Goal: Task Accomplishment & Management: Manage account settings

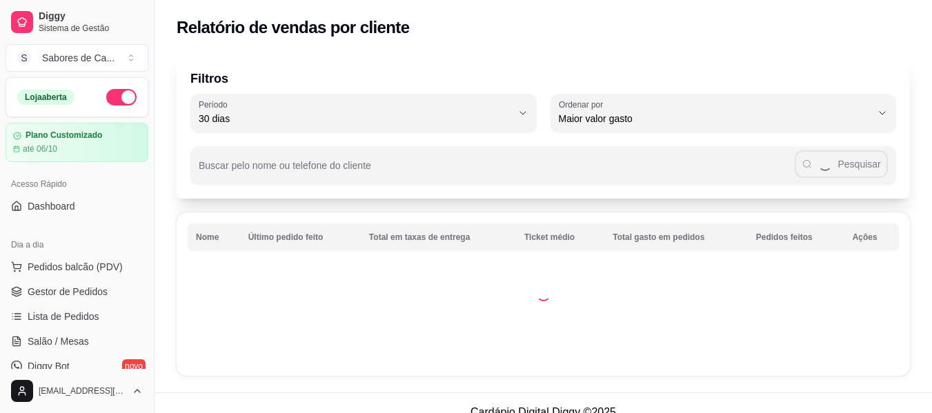
select select "30"
select select "HIGHEST_TOTAL_SPENT_WITH_ORDERS"
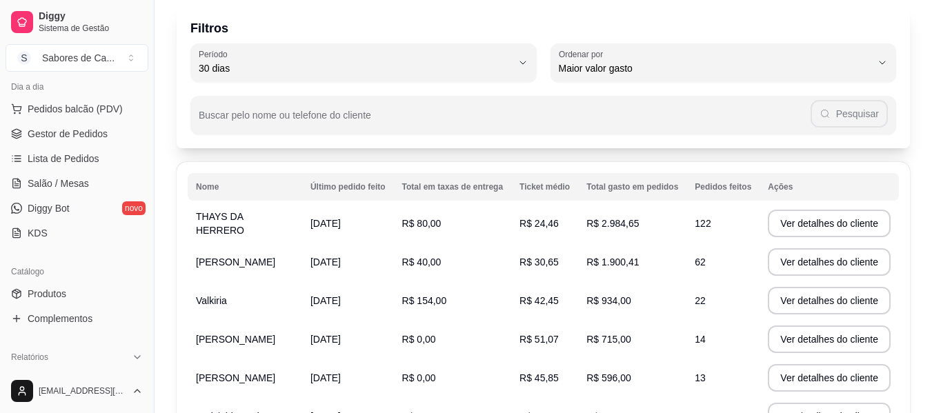
scroll to position [156, 0]
click at [115, 155] on link "Lista de Pedidos" at bounding box center [77, 161] width 143 height 22
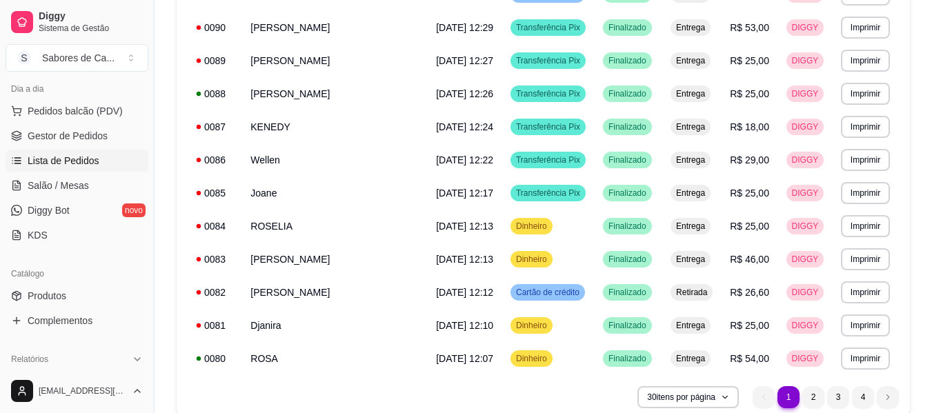
scroll to position [820, 0]
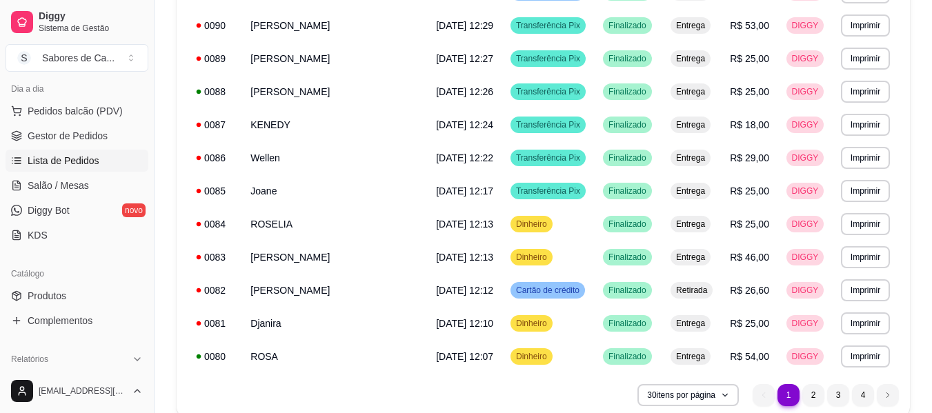
drag, startPoint x: 920, startPoint y: 276, endPoint x: 936, endPoint y: 278, distance: 16.0
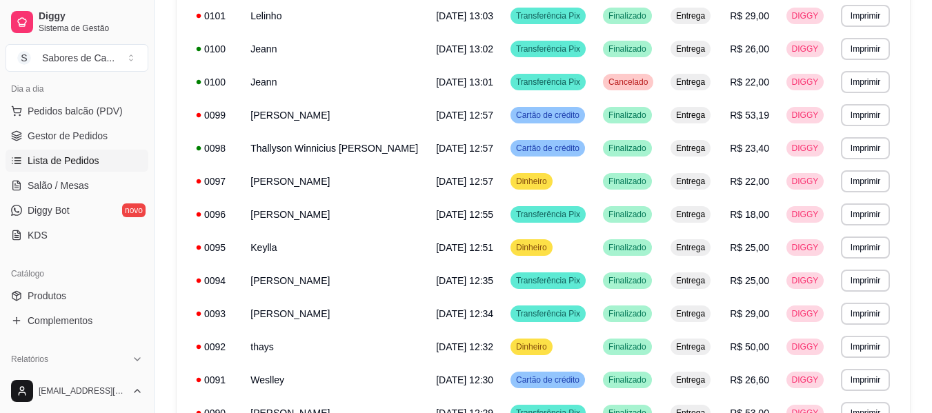
scroll to position [416, 0]
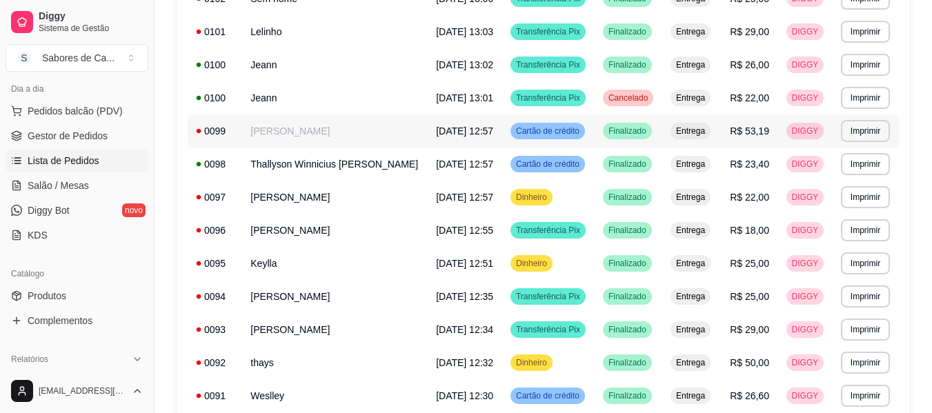
click at [651, 120] on td "Finalizado" at bounding box center [629, 131] width 68 height 33
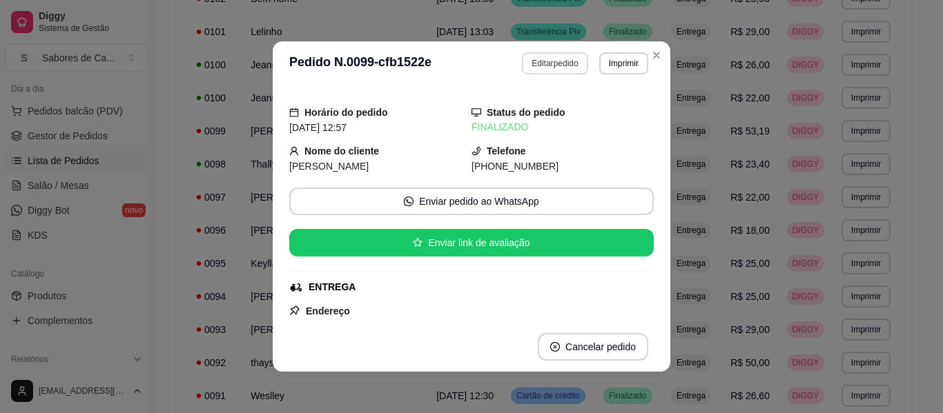
click at [533, 70] on button "Editar pedido" at bounding box center [555, 63] width 66 height 22
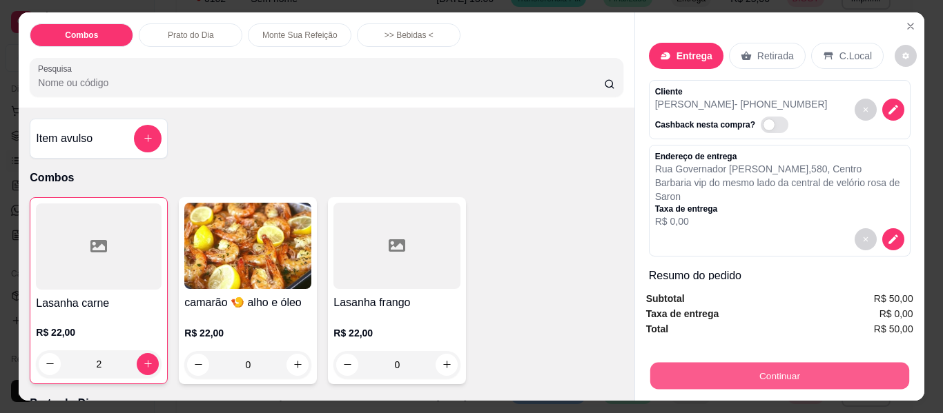
click at [733, 374] on button "Continuar" at bounding box center [778, 376] width 259 height 27
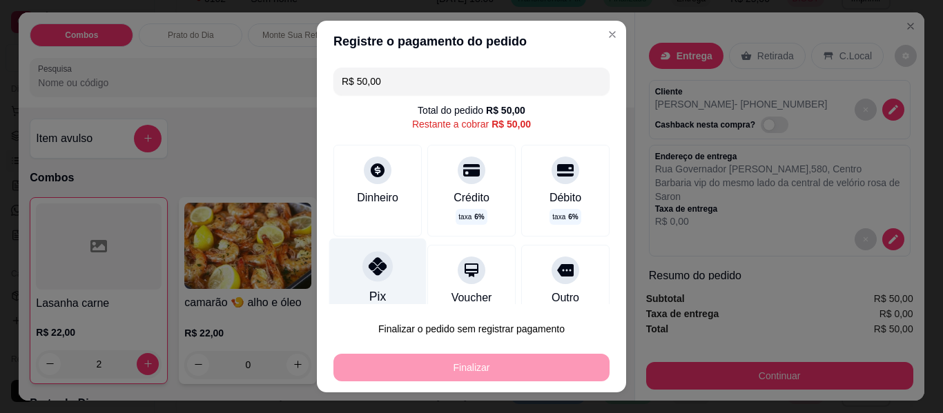
click at [356, 252] on div "Pix" at bounding box center [377, 279] width 97 height 81
type input "R$ 0,00"
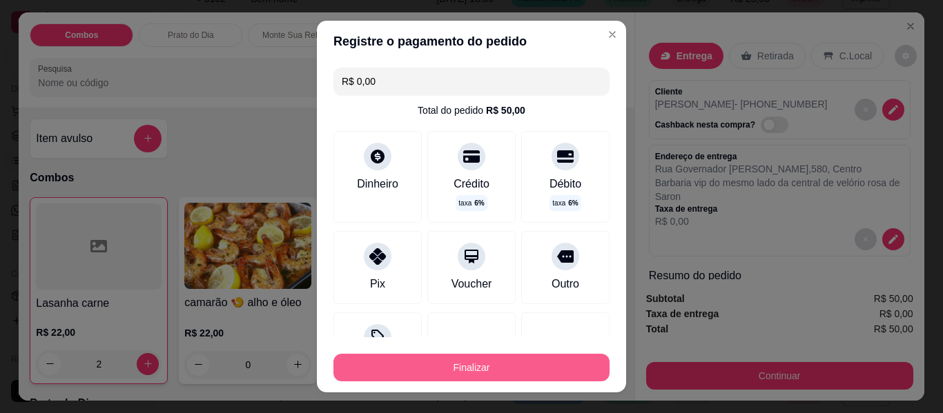
click at [422, 377] on button "Finalizar" at bounding box center [471, 368] width 276 height 28
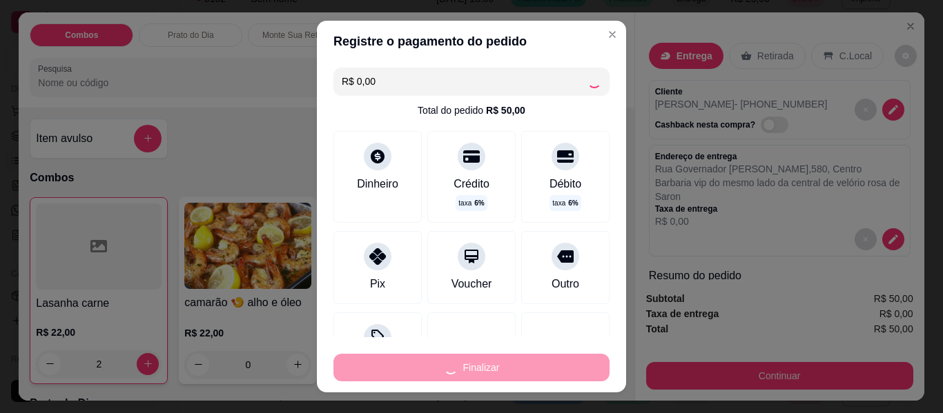
type input "0"
type input "-R$ 50,00"
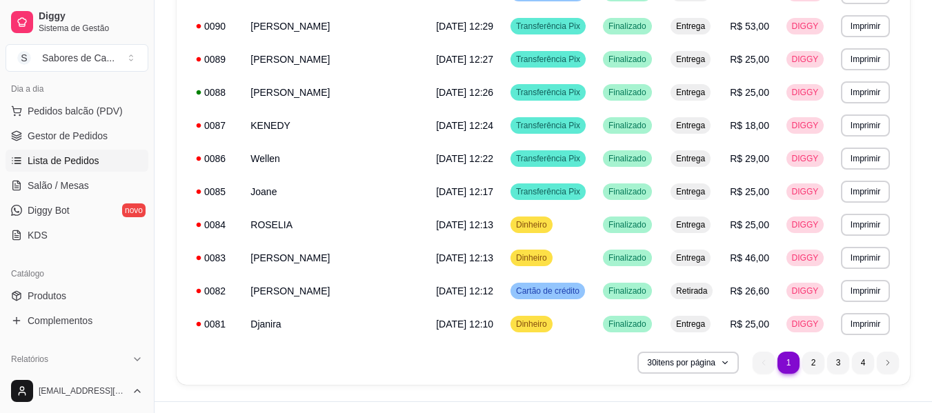
scroll to position [880, 0]
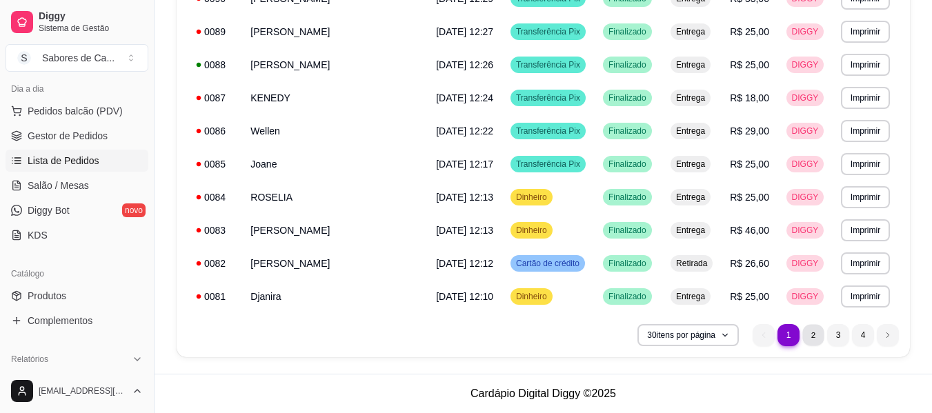
click at [820, 334] on li "2" at bounding box center [812, 334] width 21 height 21
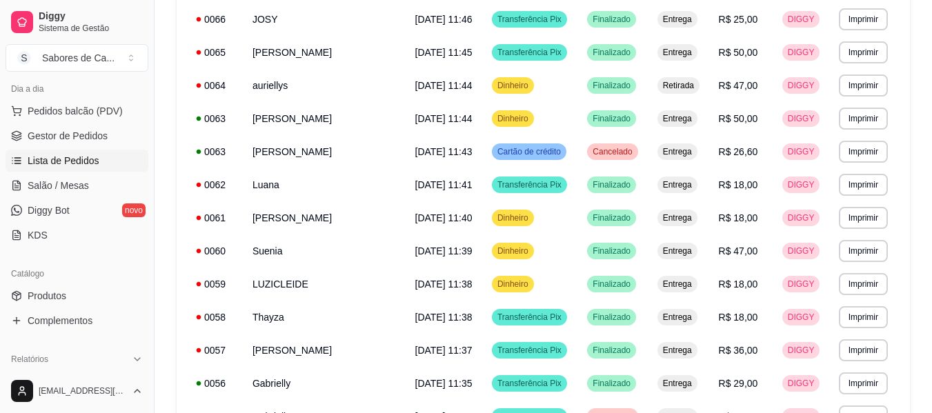
scroll to position [687, 0]
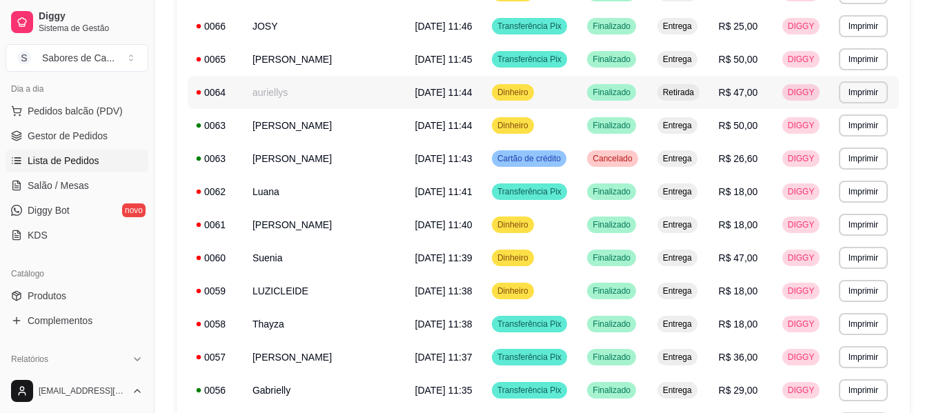
click at [527, 86] on td "Dinheiro" at bounding box center [531, 92] width 95 height 33
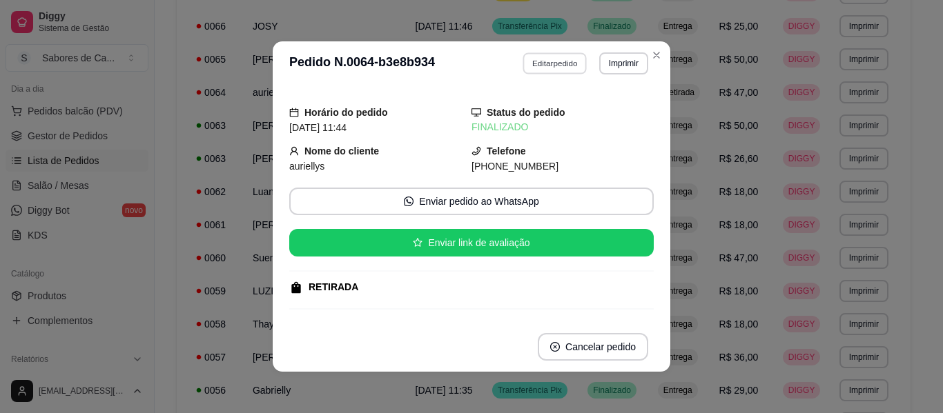
click at [547, 65] on button "Editar pedido" at bounding box center [555, 62] width 64 height 21
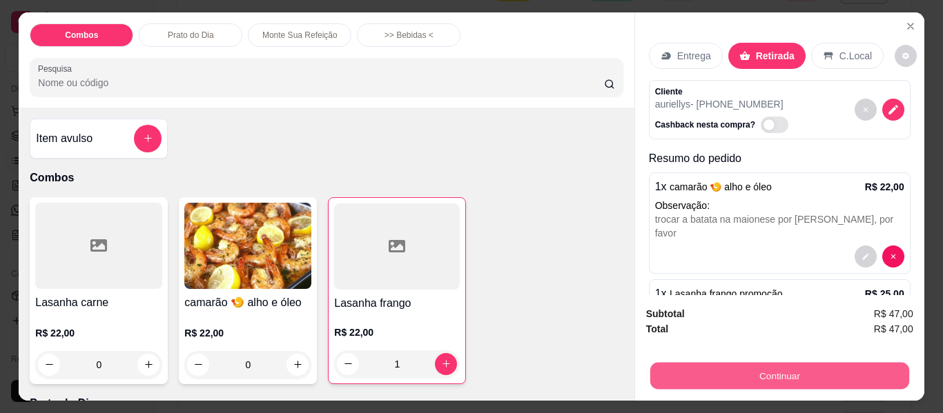
click at [733, 364] on button "Continuar" at bounding box center [778, 376] width 259 height 27
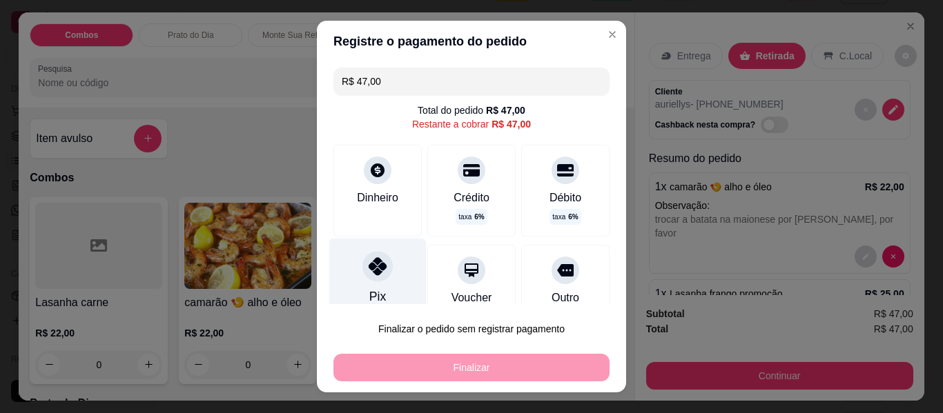
click at [355, 291] on div "Pix" at bounding box center [377, 279] width 97 height 81
type input "R$ 0,00"
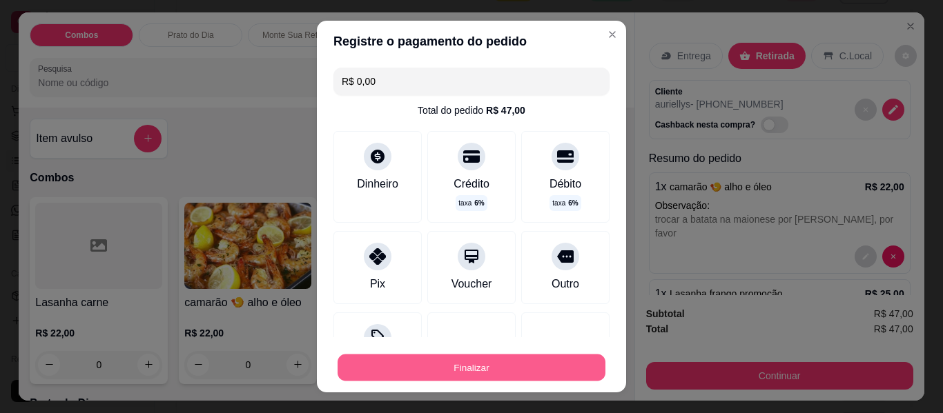
click at [399, 368] on button "Finalizar" at bounding box center [471, 368] width 268 height 27
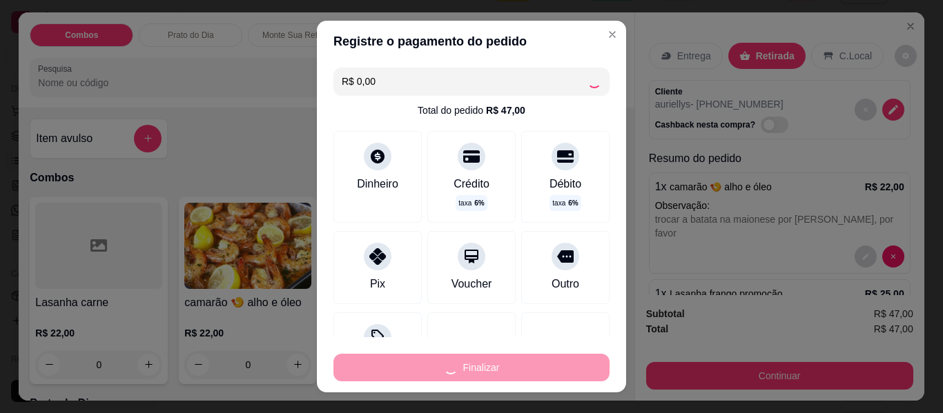
type input "0"
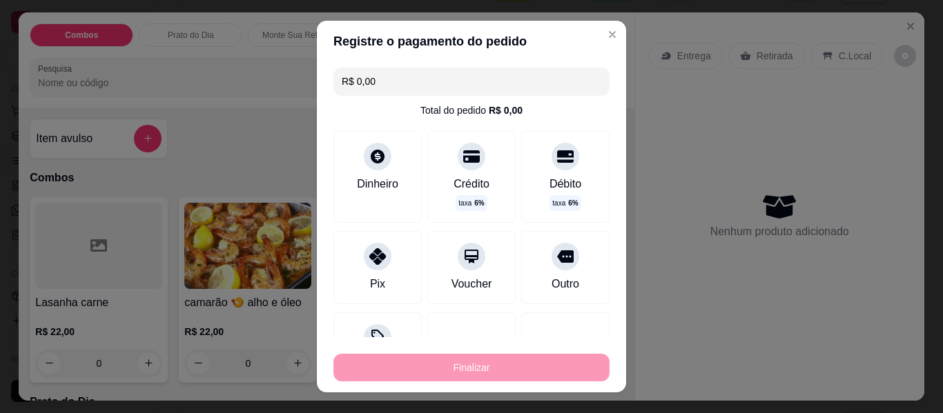
type input "-R$ 47,00"
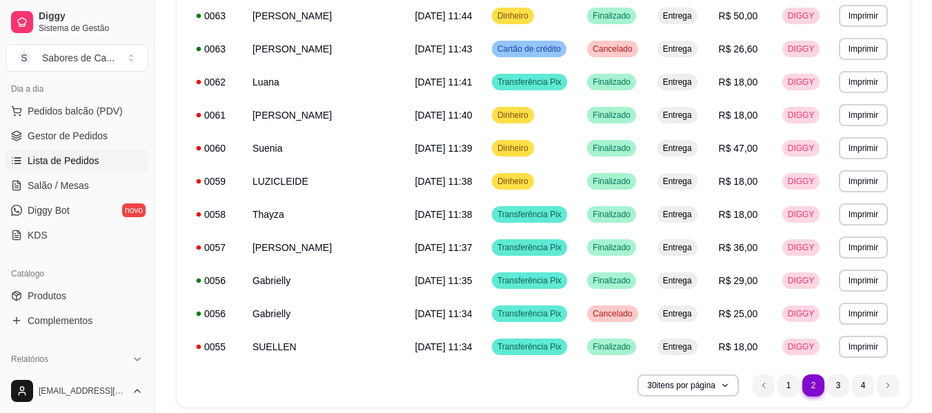
scroll to position [880, 0]
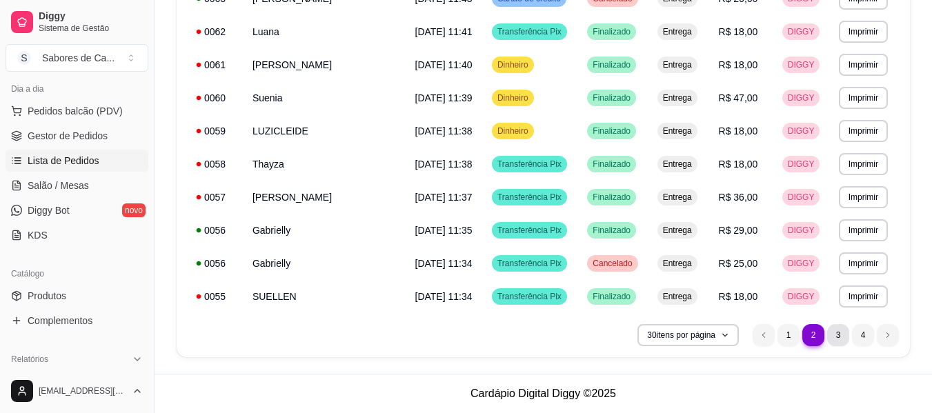
click at [840, 341] on li "3" at bounding box center [838, 335] width 22 height 22
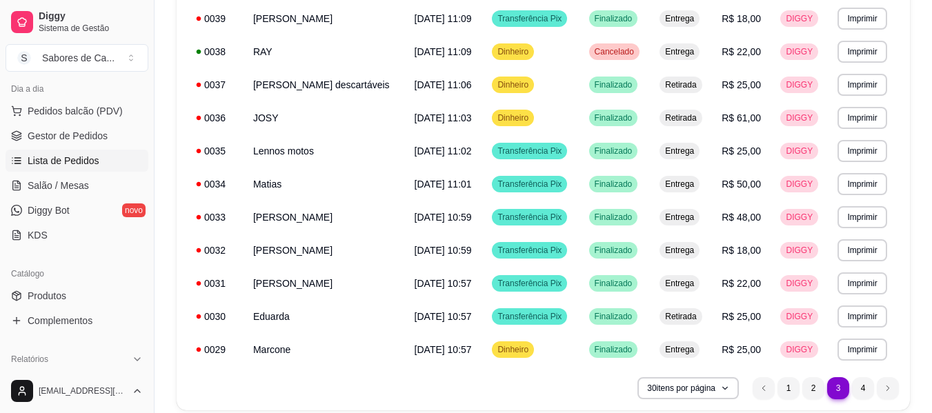
scroll to position [823, 0]
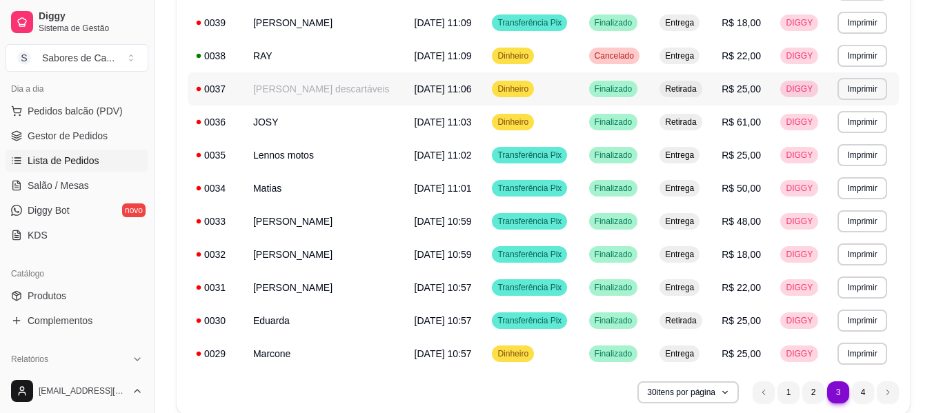
click at [759, 81] on td "R$ 25,00" at bounding box center [742, 88] width 59 height 33
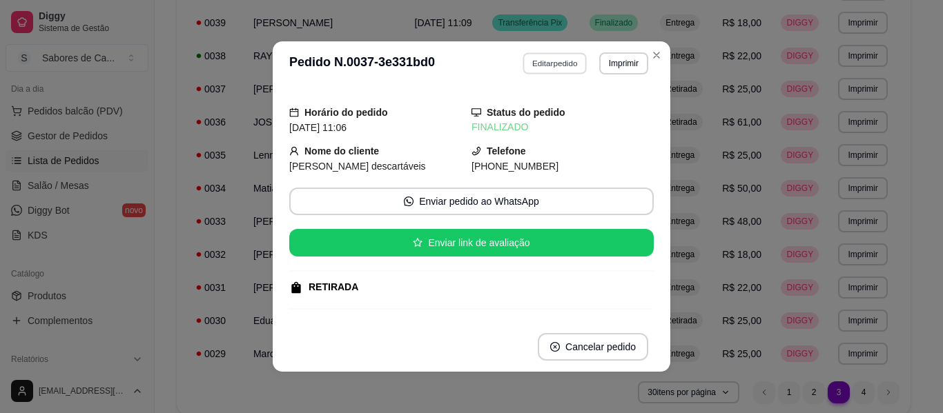
click at [555, 63] on button "Editar pedido" at bounding box center [555, 62] width 64 height 21
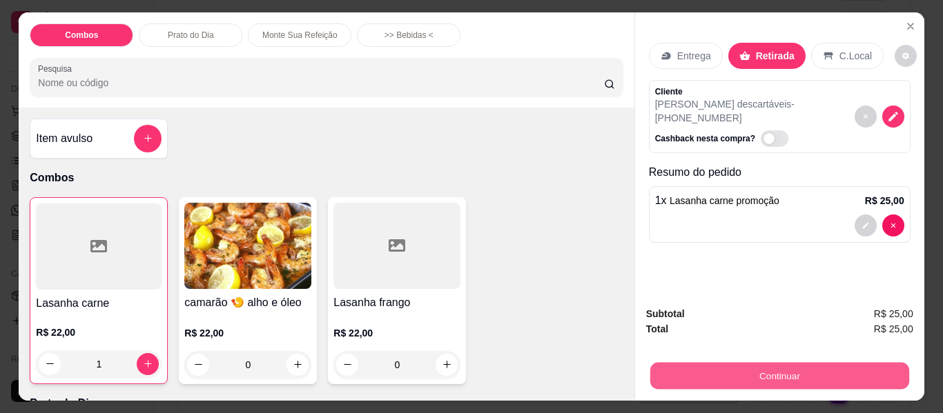
click at [694, 375] on button "Continuar" at bounding box center [778, 376] width 259 height 27
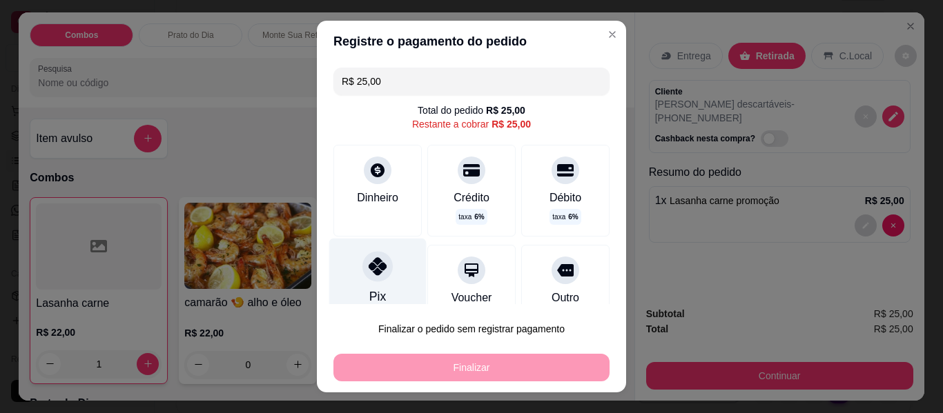
click at [360, 304] on div "Pix" at bounding box center [377, 279] width 97 height 81
type input "R$ 0,00"
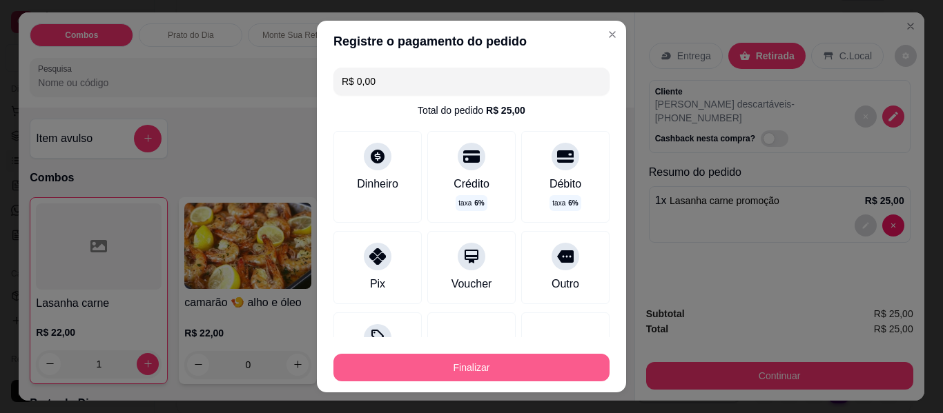
click at [415, 370] on button "Finalizar" at bounding box center [471, 368] width 276 height 28
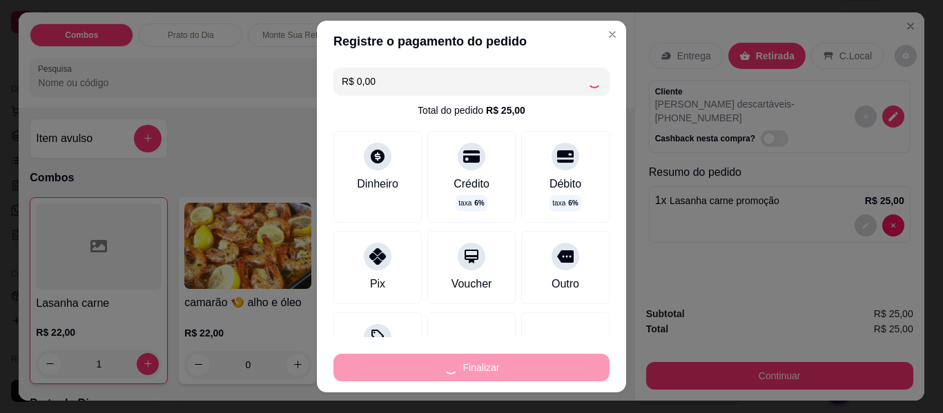
type input "0"
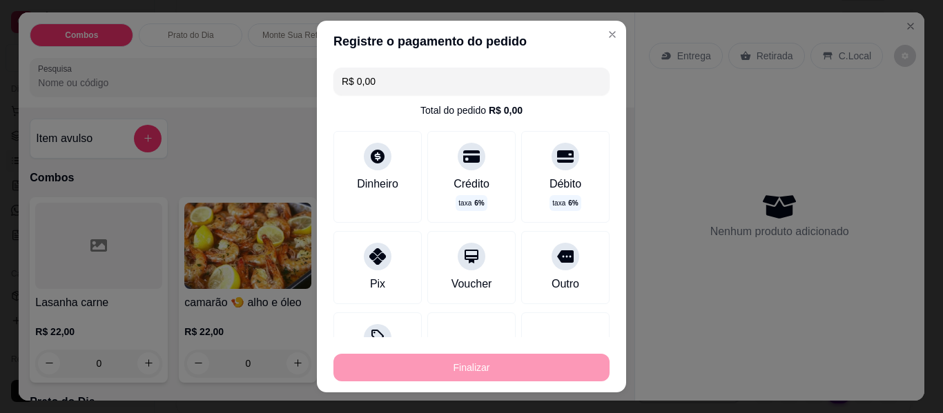
type input "-R$ 25,00"
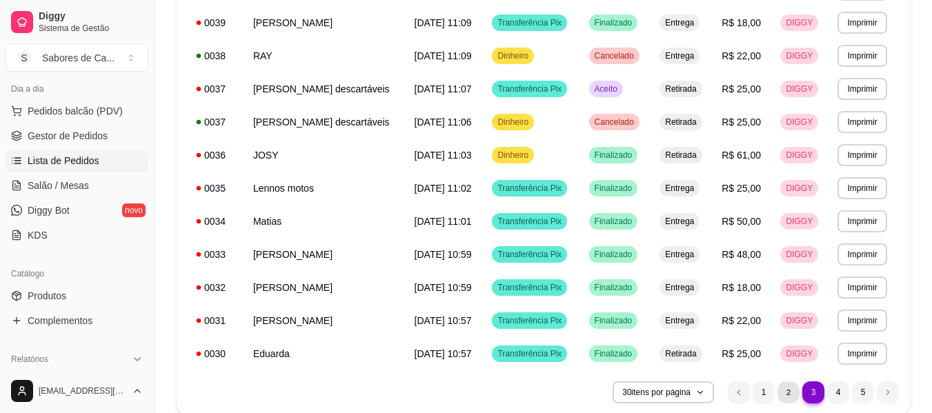
click at [794, 391] on li "2" at bounding box center [788, 392] width 21 height 21
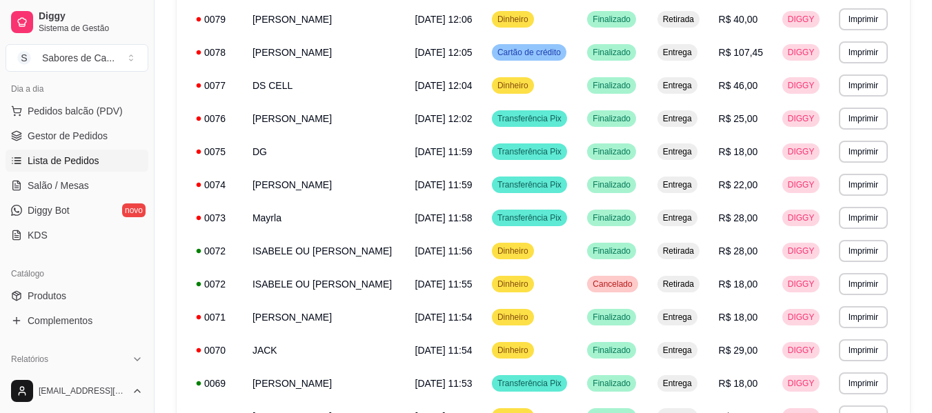
scroll to position [159, 0]
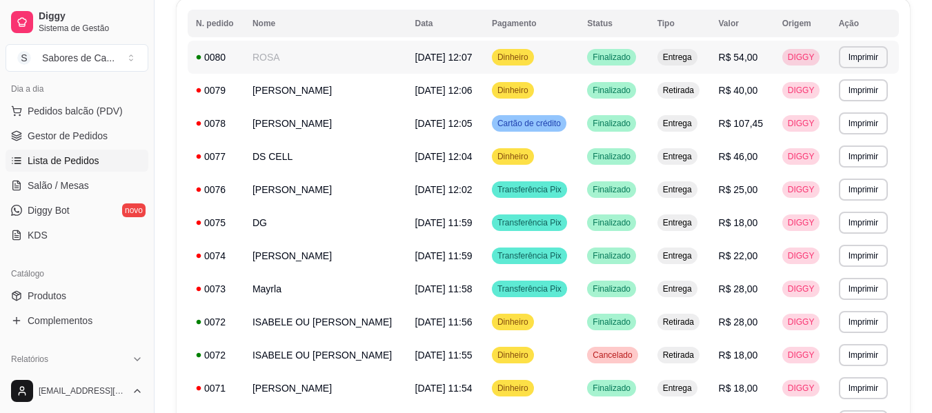
click at [743, 61] on span "R$ 54,00" at bounding box center [738, 57] width 39 height 11
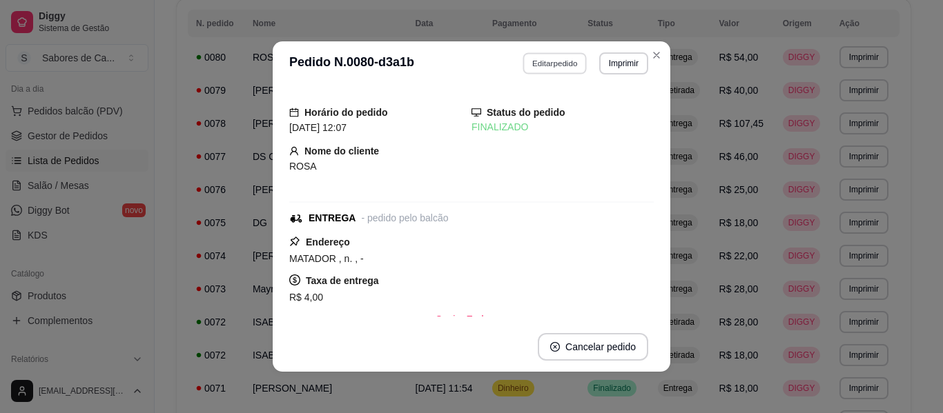
click at [560, 63] on button "Editar pedido" at bounding box center [555, 62] width 64 height 21
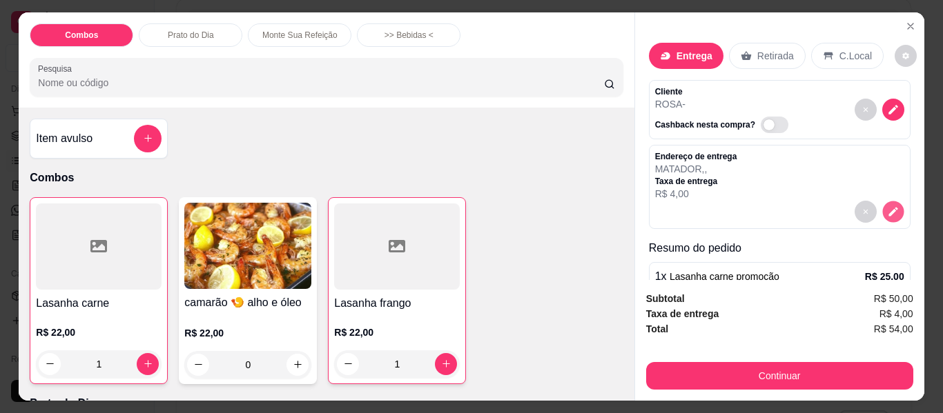
click at [887, 208] on icon "decrease-product-quantity" at bounding box center [893, 212] width 12 height 12
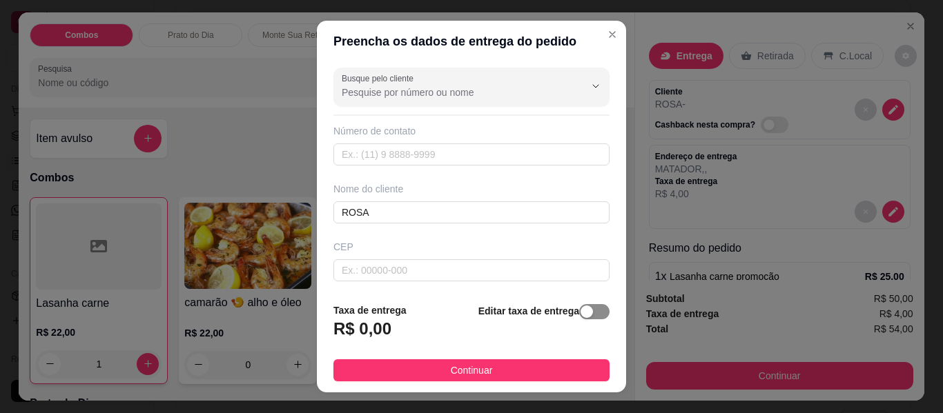
click at [580, 315] on div "button" at bounding box center [586, 312] width 12 height 12
click at [574, 315] on div "Editar taxa de entrega" at bounding box center [545, 324] width 127 height 48
click at [482, 331] on span "button" at bounding box center [497, 325] width 30 height 15
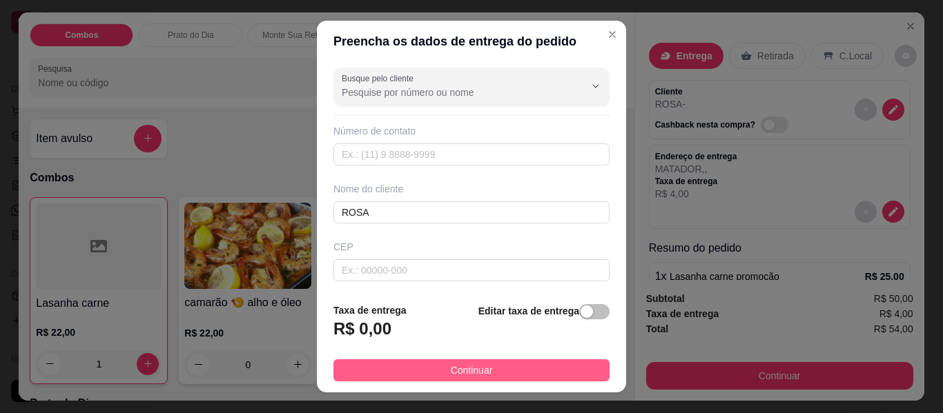
click at [534, 377] on button "Continuar" at bounding box center [471, 371] width 276 height 22
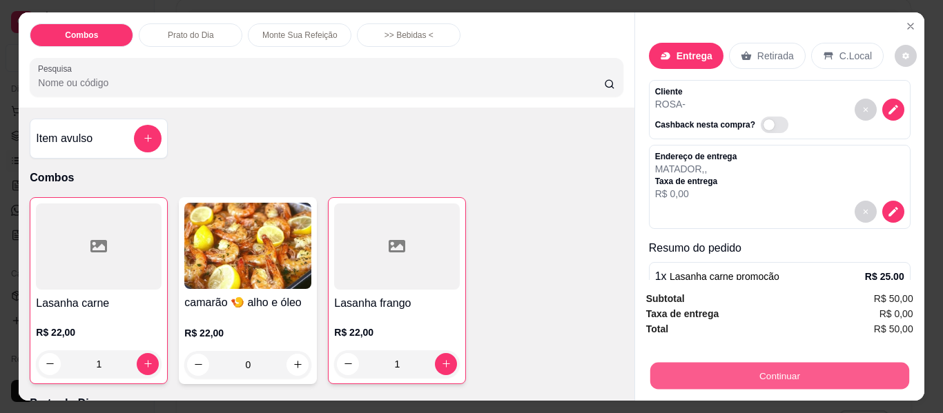
click at [673, 380] on button "Continuar" at bounding box center [778, 376] width 259 height 27
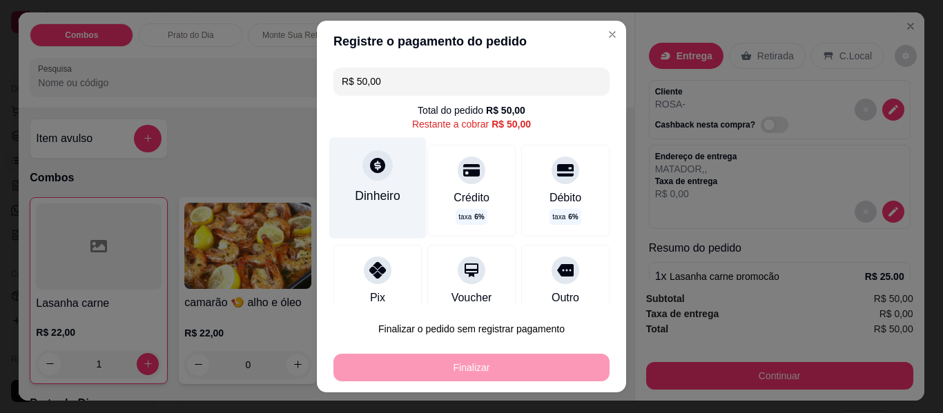
click at [346, 179] on div "Dinheiro" at bounding box center [377, 187] width 97 height 101
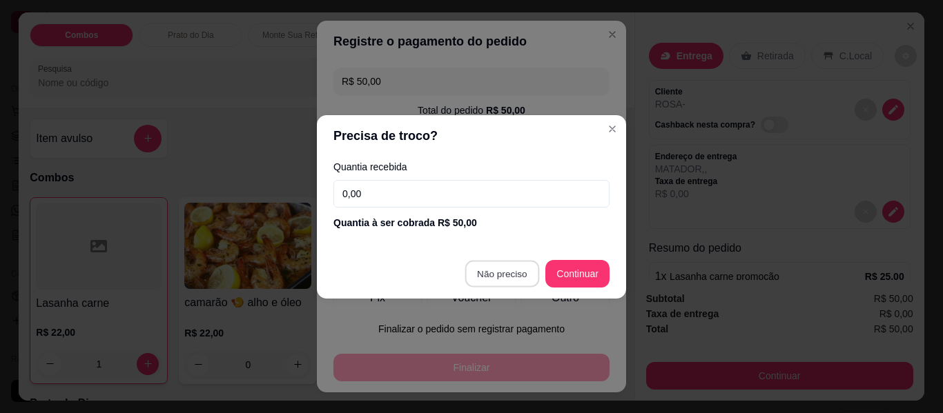
type input "R$ 0,00"
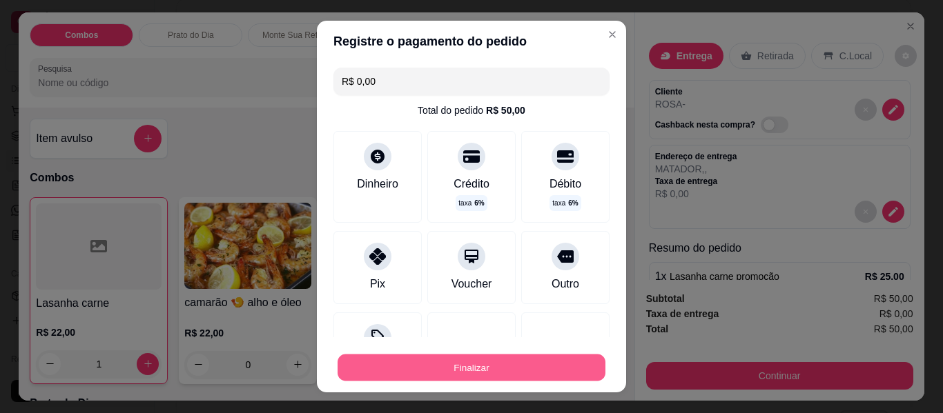
click at [506, 368] on button "Finalizar" at bounding box center [471, 368] width 268 height 27
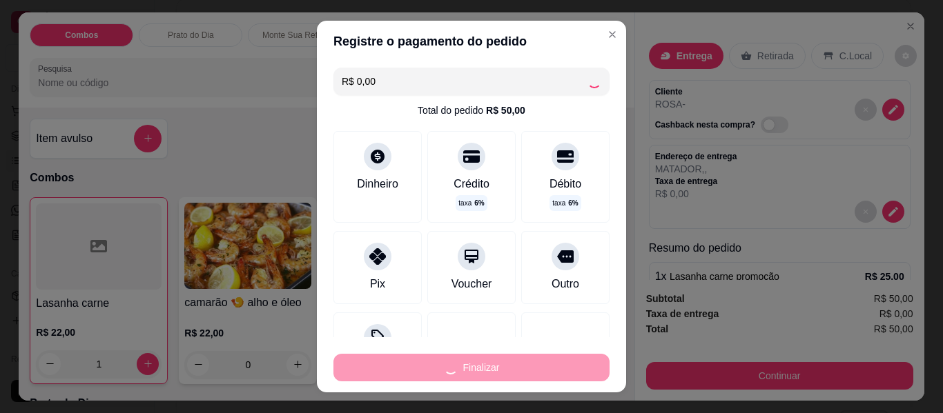
type input "0"
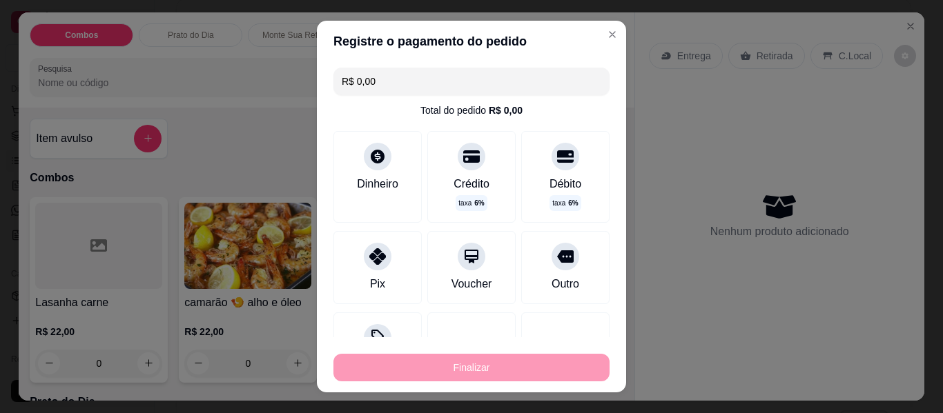
type input "-R$ 50,00"
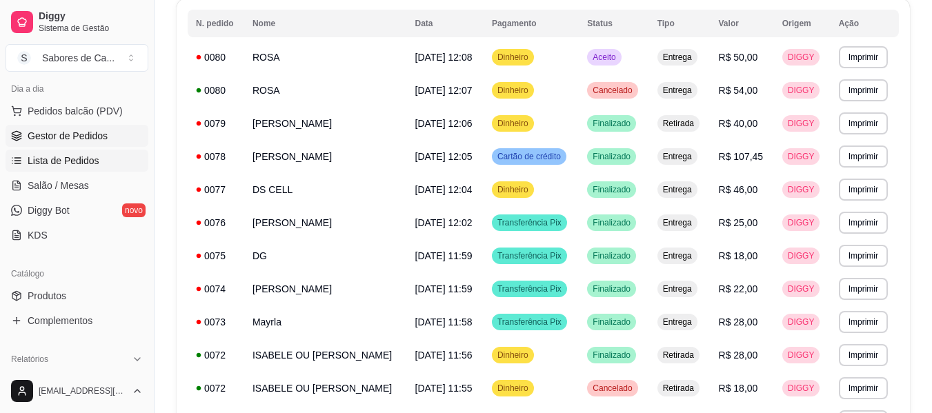
click at [127, 140] on link "Gestor de Pedidos" at bounding box center [77, 136] width 143 height 22
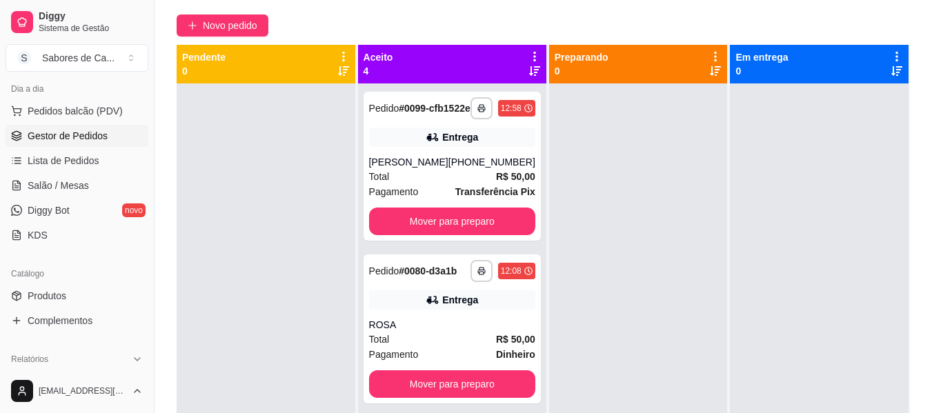
scroll to position [164, 0]
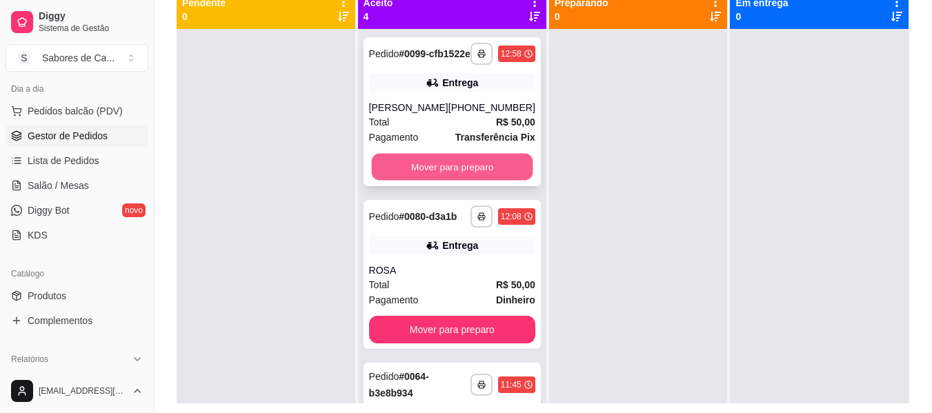
click at [484, 181] on button "Mover para preparo" at bounding box center [451, 167] width 161 height 27
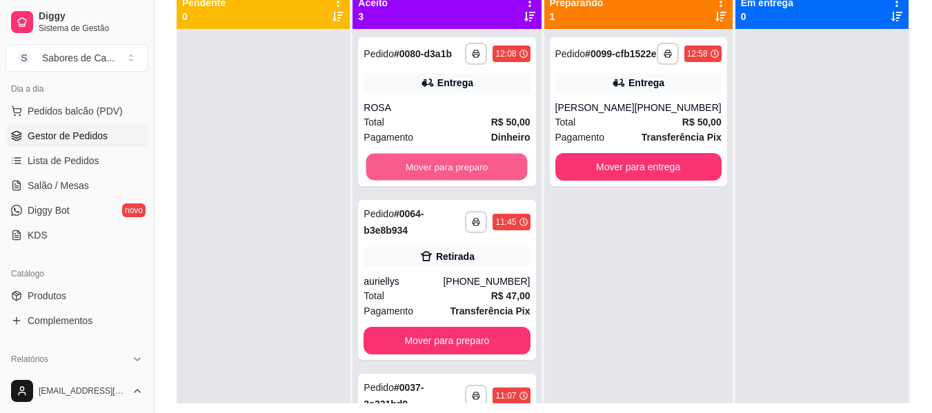
click at [484, 181] on button "Mover para preparo" at bounding box center [446, 167] width 161 height 27
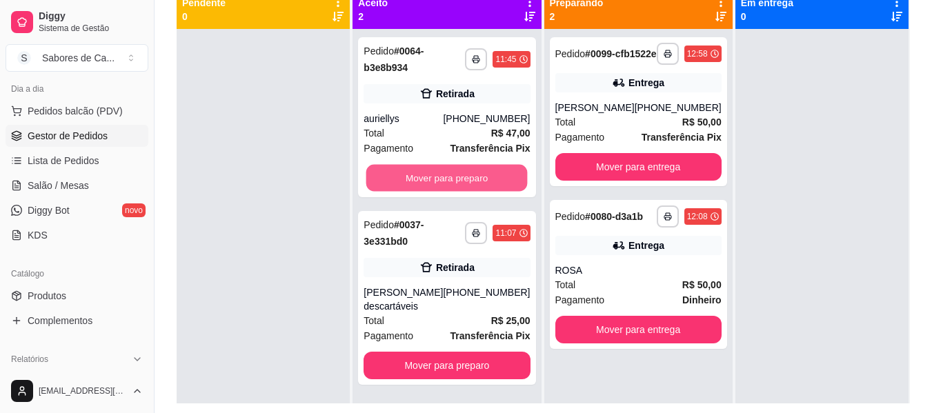
click at [484, 181] on button "Mover para preparo" at bounding box center [446, 178] width 161 height 27
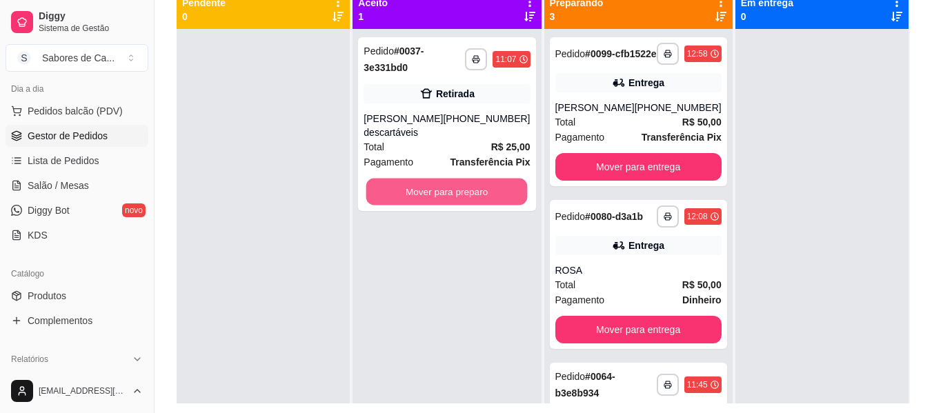
click at [484, 181] on button "Mover para preparo" at bounding box center [446, 192] width 161 height 27
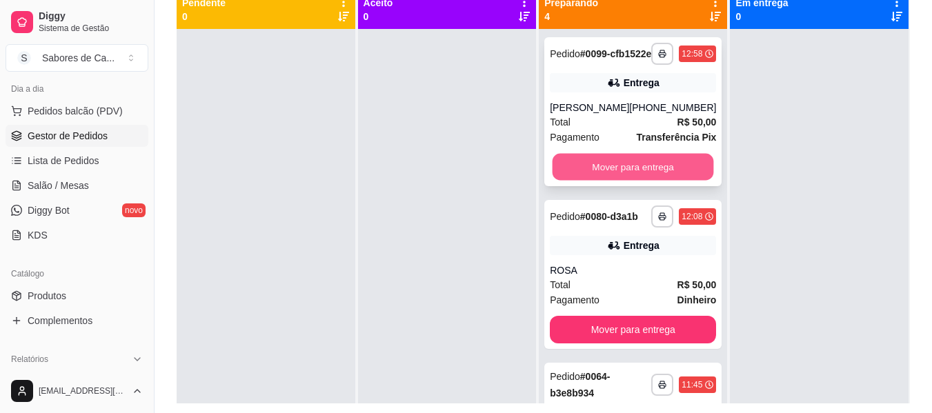
click at [574, 181] on button "Mover para entrega" at bounding box center [633, 167] width 161 height 27
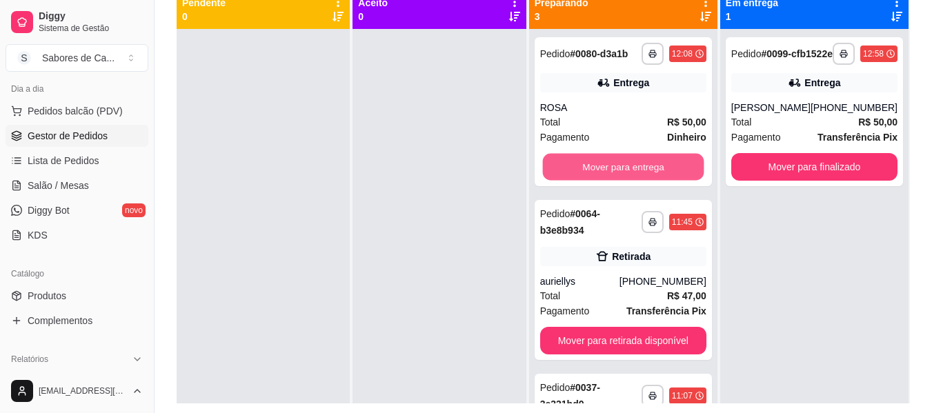
click at [574, 181] on button "Mover para entrega" at bounding box center [622, 167] width 161 height 27
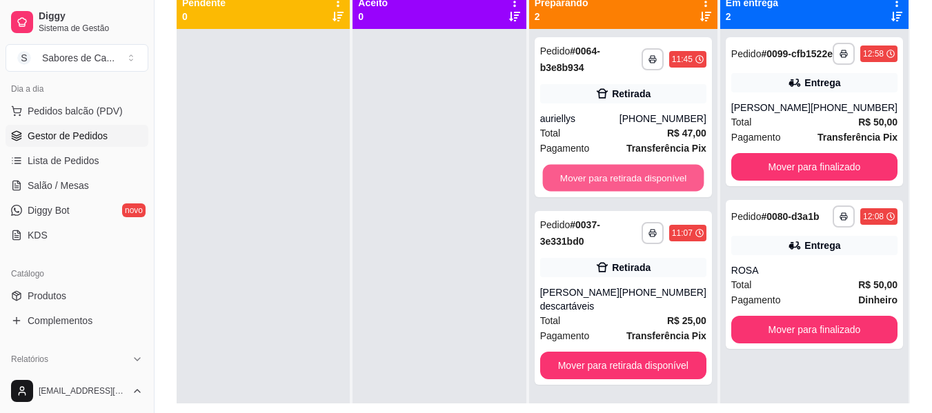
click at [574, 184] on button "Mover para retirada disponível" at bounding box center [622, 178] width 161 height 27
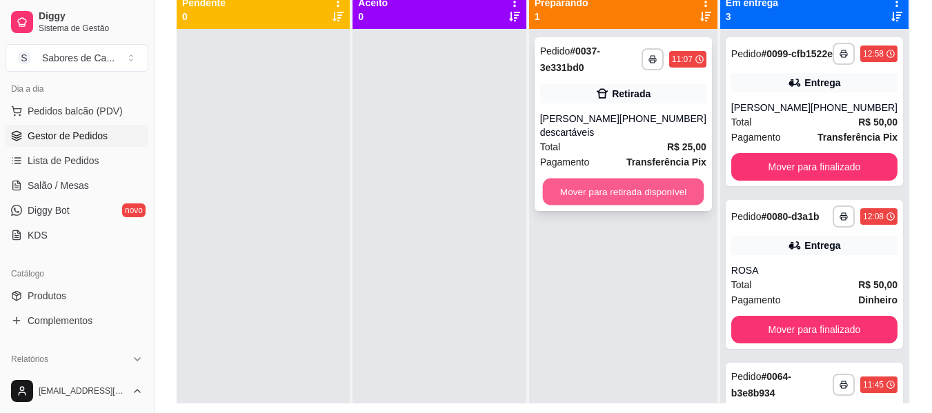
click at [608, 184] on button "Mover para retirada disponível" at bounding box center [622, 192] width 161 height 27
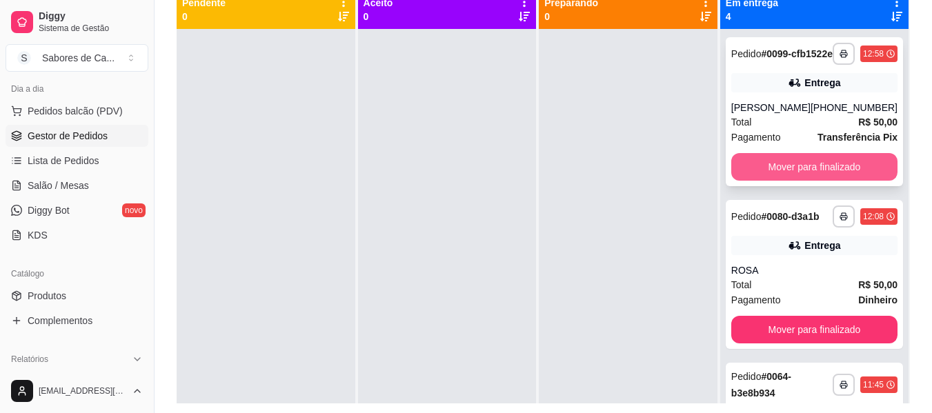
click at [782, 179] on button "Mover para finalizado" at bounding box center [814, 167] width 166 height 28
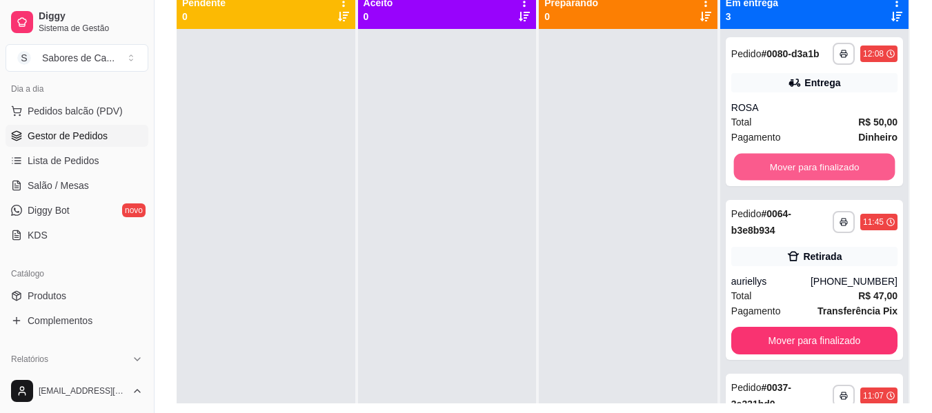
click at [782, 179] on button "Mover para finalizado" at bounding box center [813, 167] width 161 height 27
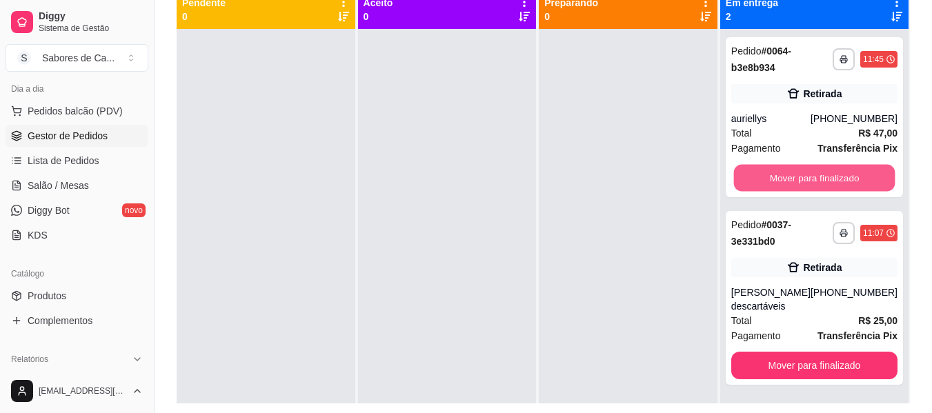
click at [782, 179] on button "Mover para finalizado" at bounding box center [813, 178] width 161 height 27
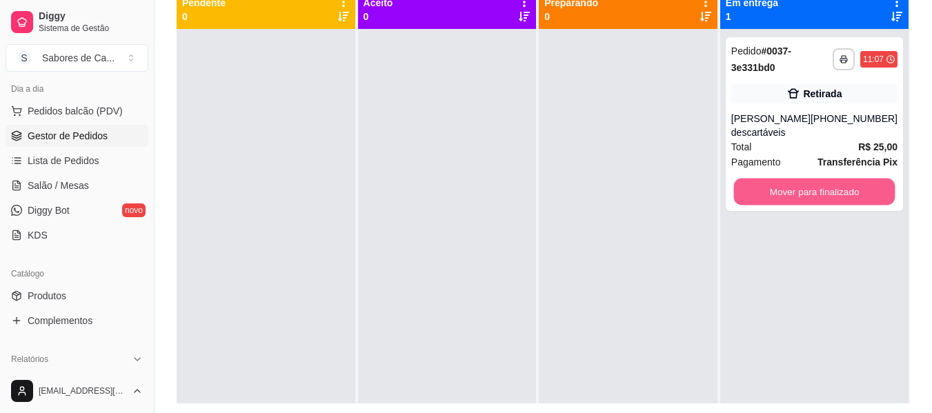
click at [782, 179] on button "Mover para finalizado" at bounding box center [813, 192] width 161 height 27
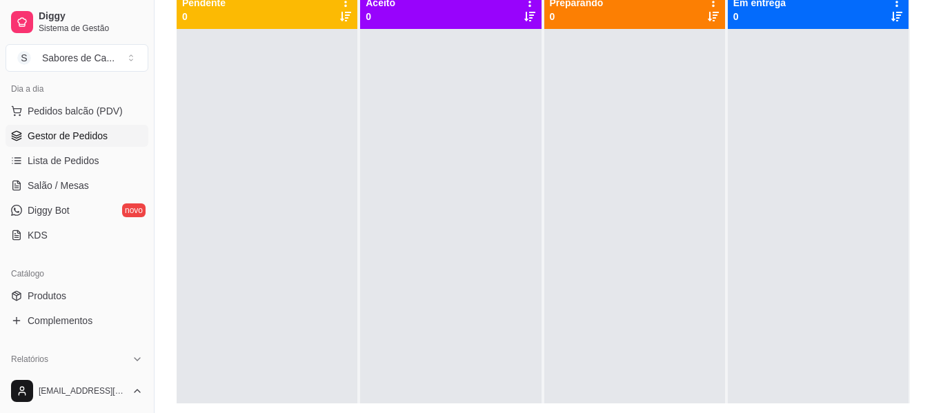
scroll to position [178, 0]
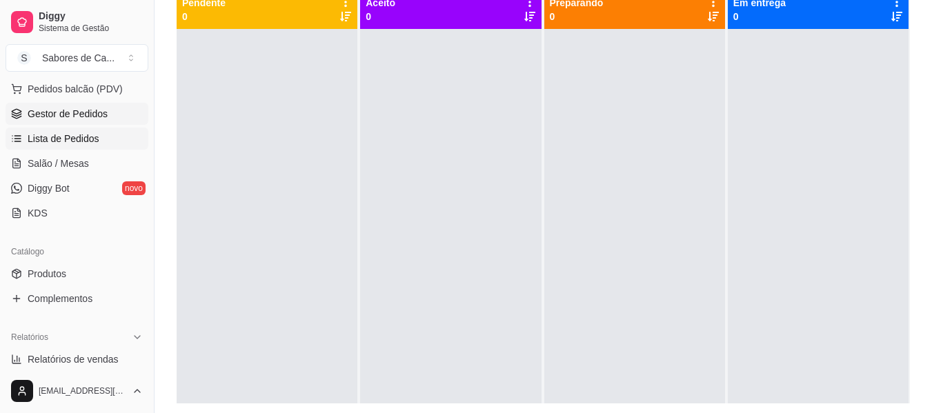
click at [108, 140] on link "Lista de Pedidos" at bounding box center [77, 139] width 143 height 22
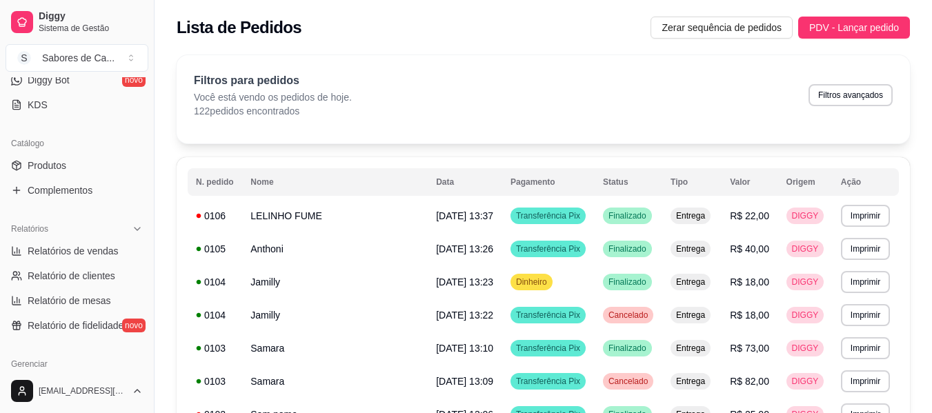
scroll to position [295, 0]
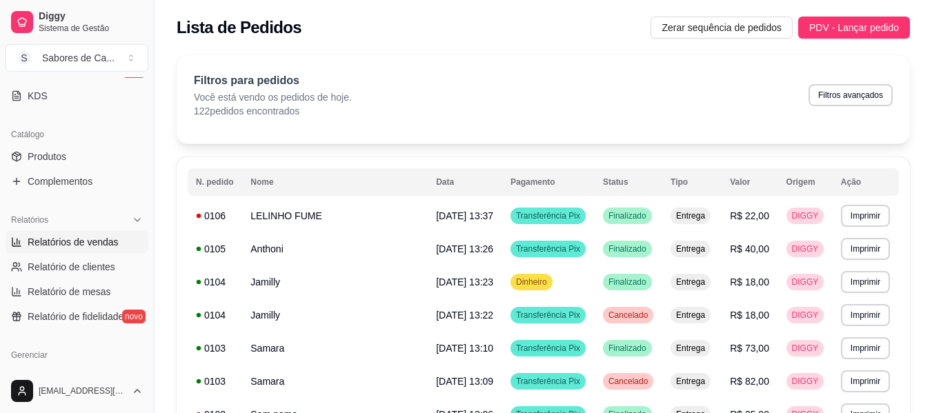
click at [108, 242] on span "Relatórios de vendas" at bounding box center [73, 242] width 91 height 14
select select "ALL"
select select "0"
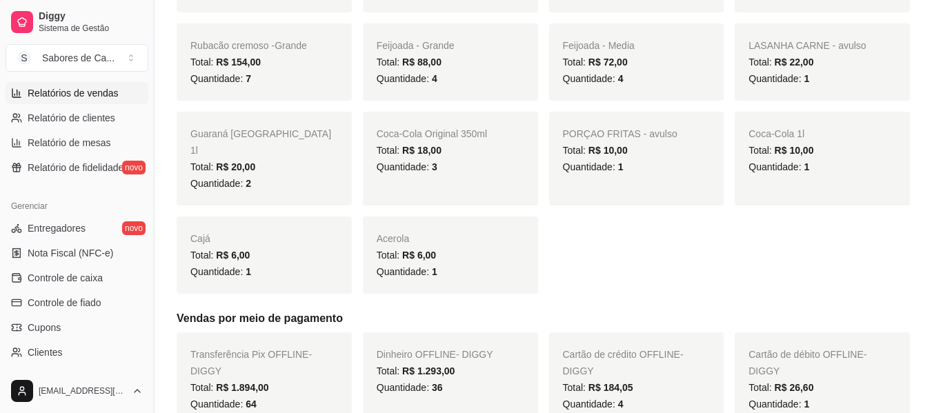
scroll to position [580, 0]
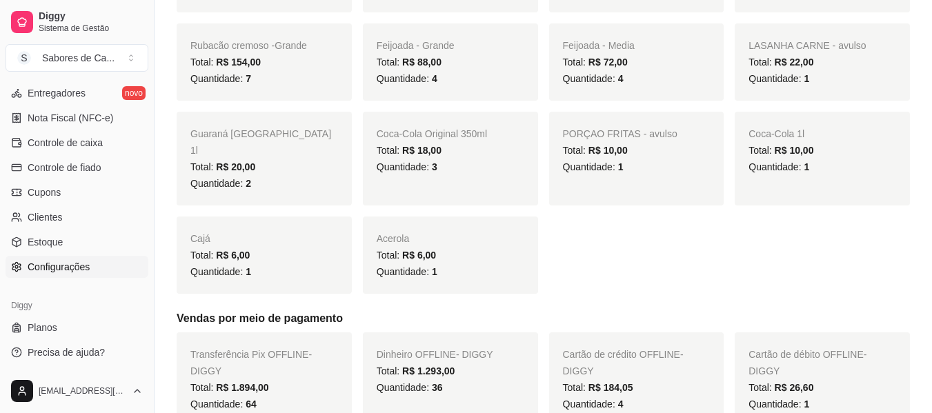
click at [79, 260] on span "Configurações" at bounding box center [59, 267] width 62 height 14
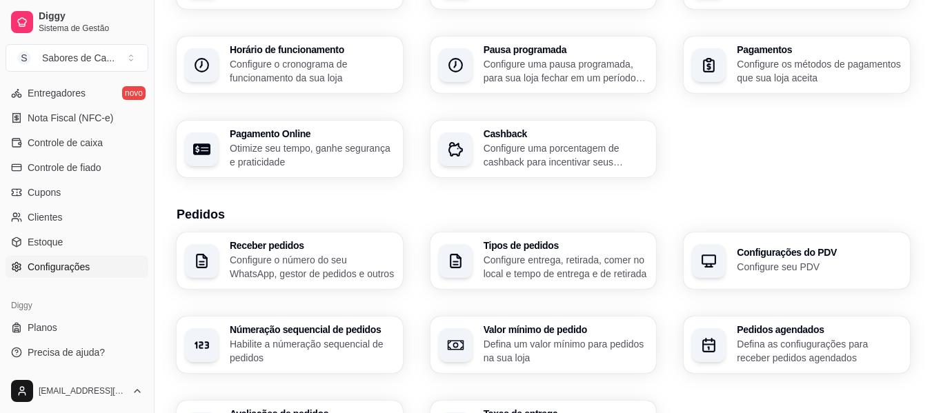
scroll to position [221, 0]
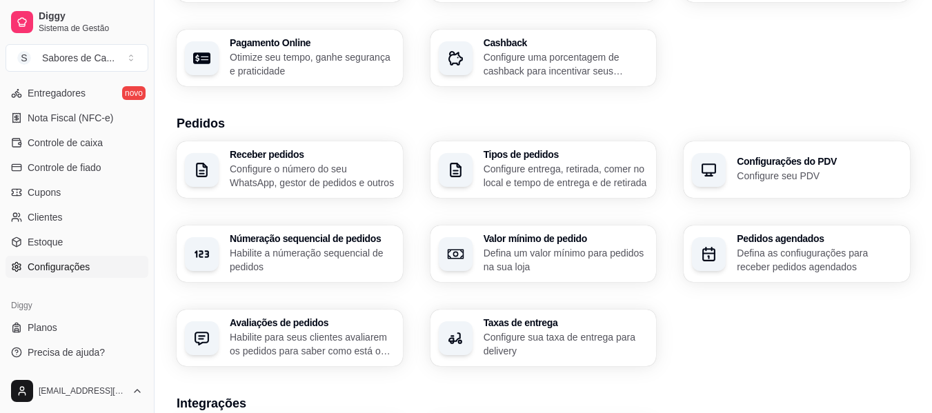
click at [306, 282] on div "Receber pedidos Configure o número do seu WhatsApp, gestor de pedidos e outros …" at bounding box center [543, 253] width 733 height 225
click at [308, 266] on p "Habilite a númeração sequencial de pedidos" at bounding box center [311, 259] width 159 height 27
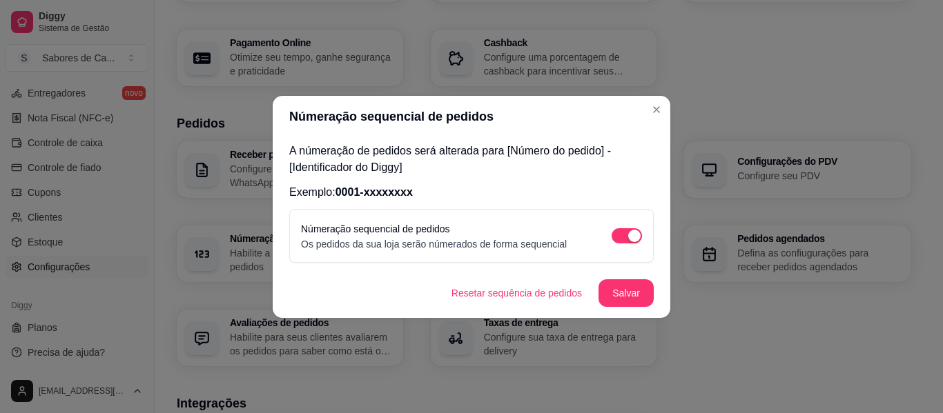
drag, startPoint x: 500, startPoint y: 308, endPoint x: 500, endPoint y: 298, distance: 10.4
click at [500, 298] on footer "Resetar sequência de pedidos Salvar" at bounding box center [471, 293] width 397 height 50
click at [500, 298] on button "Resetar sequência de pedidos" at bounding box center [516, 292] width 148 height 27
